Goal: Navigation & Orientation: Find specific page/section

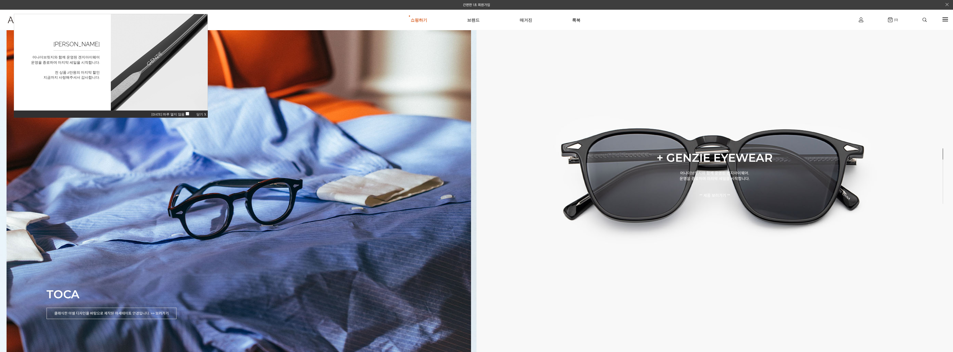
click at [199, 113] on span "닫기 X" at bounding box center [201, 114] width 10 height 4
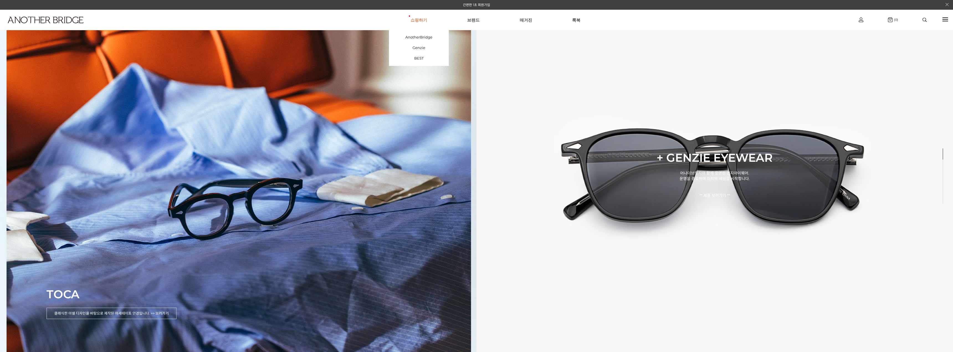
click at [427, 21] on link "쇼핑하기" at bounding box center [419, 20] width 17 height 20
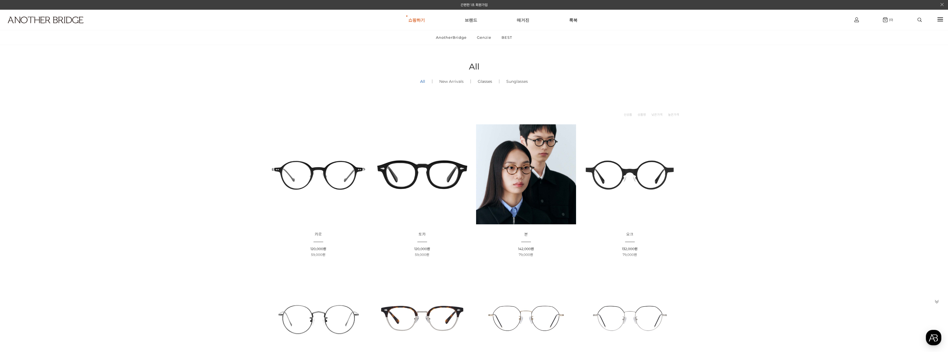
click at [490, 82] on link "Glasses ()" at bounding box center [485, 81] width 28 height 19
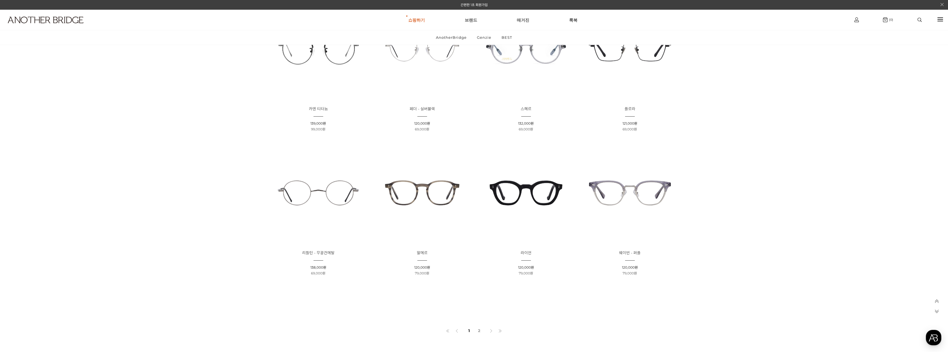
scroll to position [277, 0]
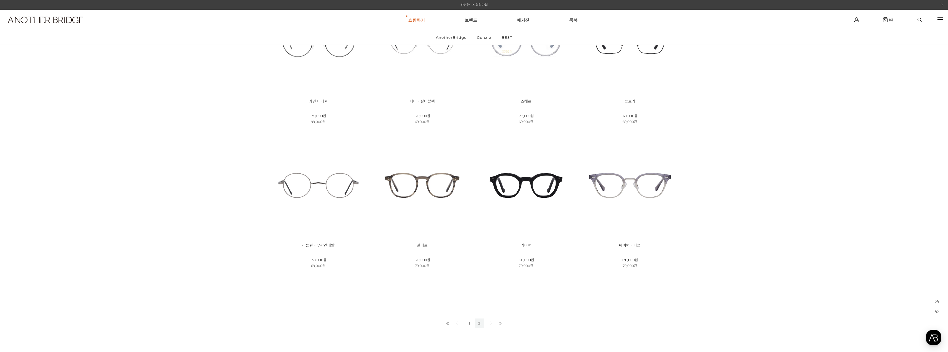
click at [479, 325] on link "2" at bounding box center [479, 323] width 9 height 9
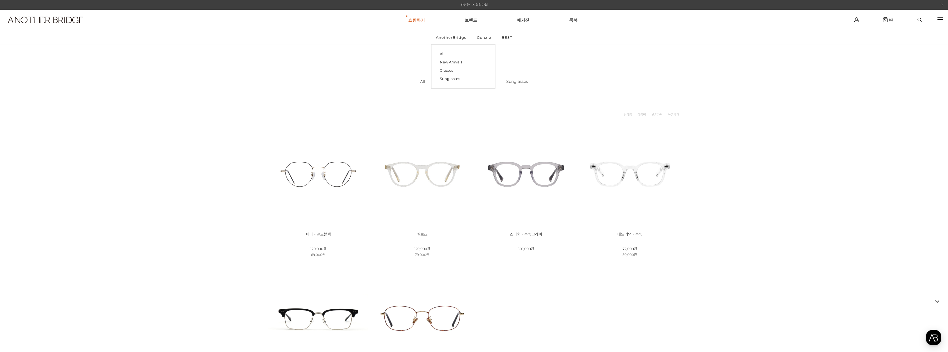
click at [442, 48] on div "All New Arrivals Glasses Sunglasses" at bounding box center [463, 66] width 64 height 44
click at [445, 72] on link "Glasses" at bounding box center [463, 70] width 47 height 8
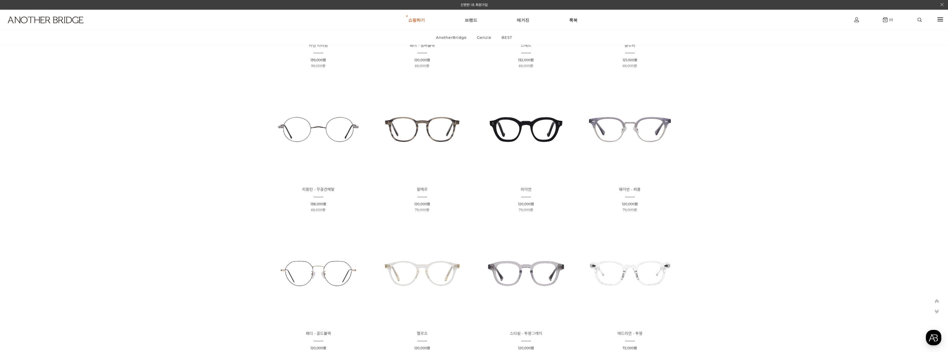
scroll to position [388, 0]
